Goal: Task Accomplishment & Management: Use online tool/utility

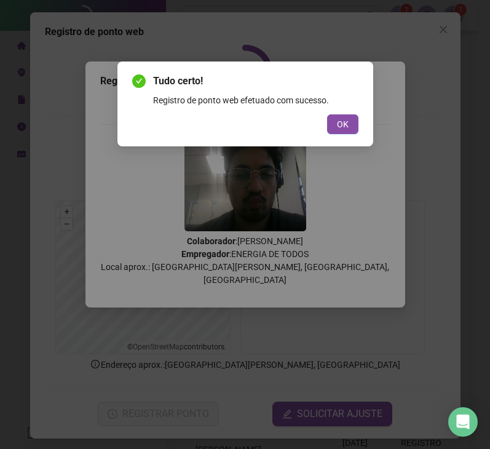
click at [346, 135] on div "Tudo certo! Registro de ponto web efetuado com sucesso. OK" at bounding box center [246, 104] width 256 height 85
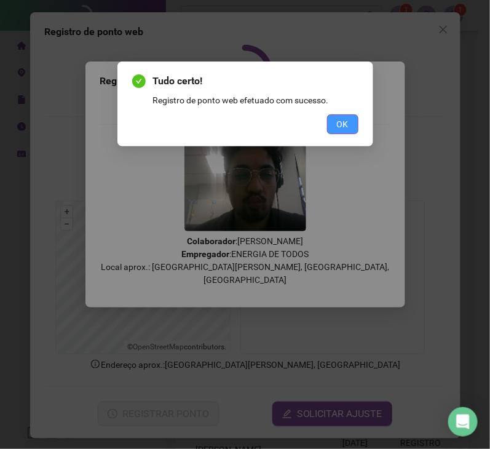
click at [346, 127] on span "OK" at bounding box center [343, 125] width 12 height 14
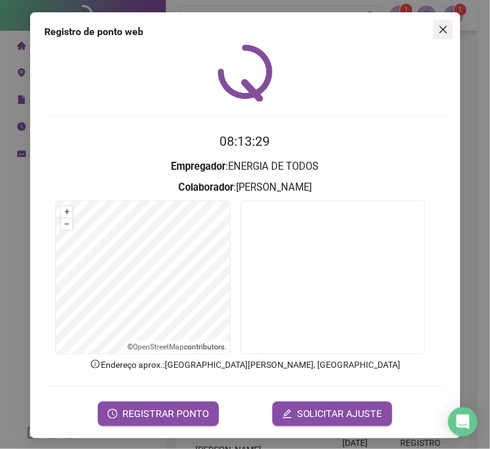
click at [439, 31] on icon "close" at bounding box center [442, 29] width 7 height 7
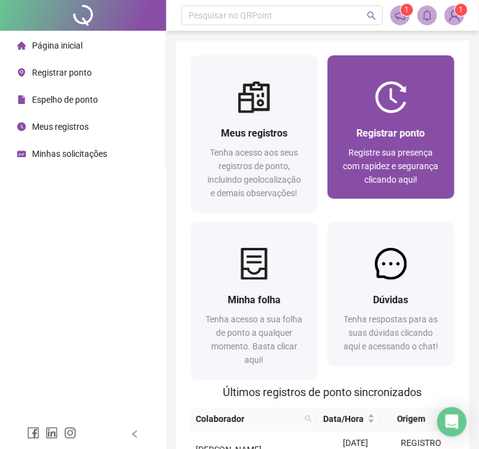
click at [415, 106] on div at bounding box center [390, 97] width 127 height 32
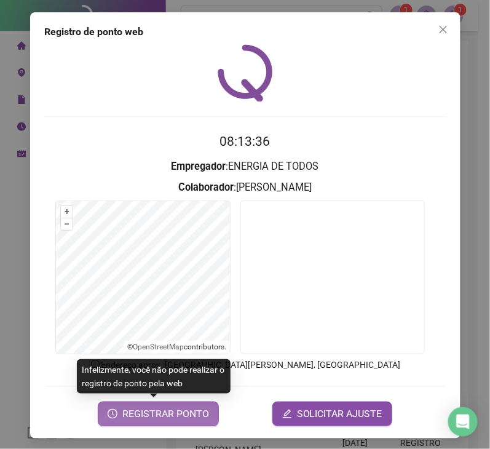
click at [171, 417] on span "REGISTRAR PONTO" at bounding box center [165, 414] width 87 height 15
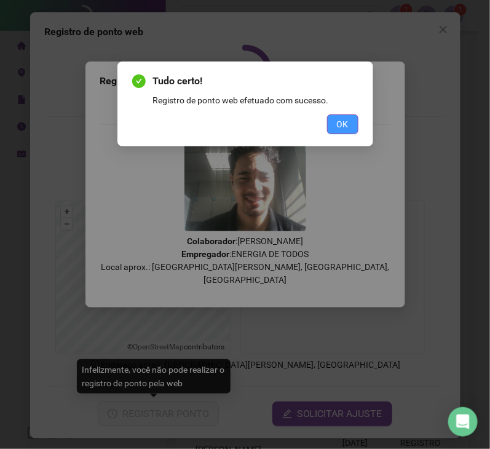
click at [350, 119] on button "OK" at bounding box center [342, 124] width 31 height 20
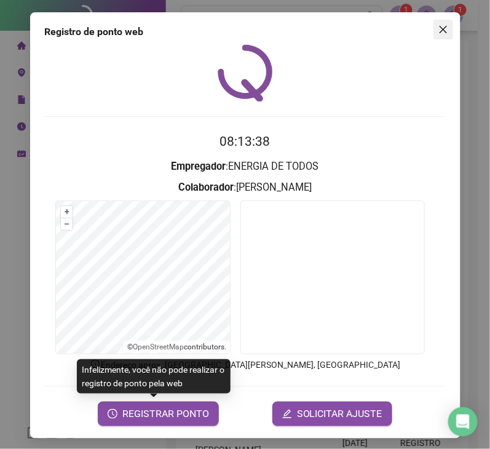
click at [442, 27] on icon "close" at bounding box center [444, 30] width 10 height 10
